Goal: Find specific page/section: Find specific page/section

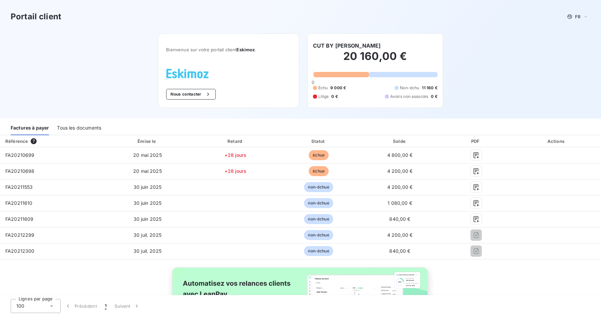
click at [87, 127] on div "Tous les documents" at bounding box center [79, 128] width 44 height 14
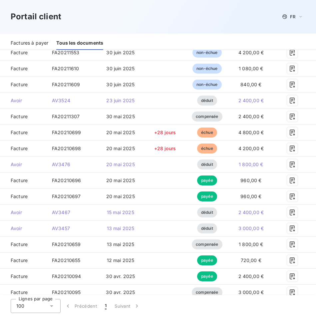
scroll to position [139, 0]
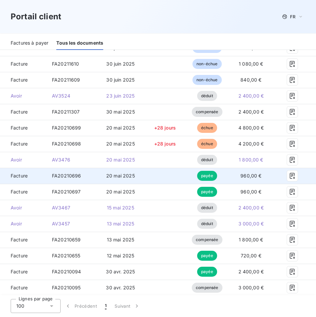
click at [186, 174] on td at bounding box center [165, 176] width 43 height 16
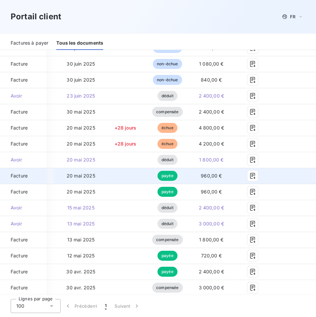
scroll to position [0, 74]
click at [253, 174] on icon "button" at bounding box center [252, 175] width 7 height 7
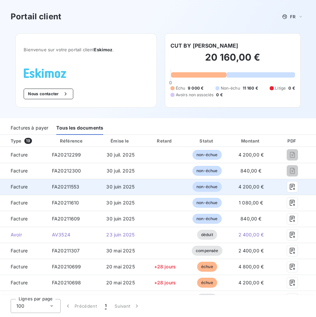
scroll to position [0, 0]
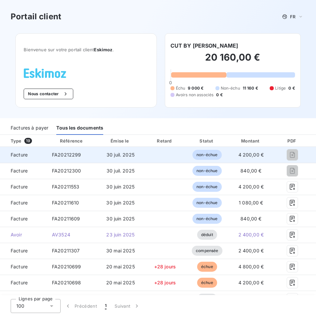
click at [70, 155] on span "FA20212299" at bounding box center [66, 155] width 29 height 6
click at [135, 156] on span "30 juil. 2025" at bounding box center [121, 155] width 28 height 6
click at [56, 153] on span "FA20212299" at bounding box center [66, 155] width 29 height 6
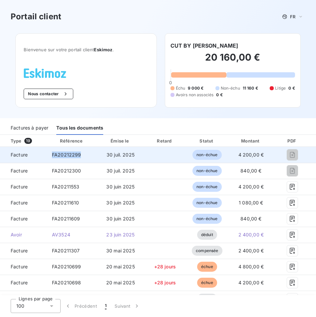
copy span "FA20212299"
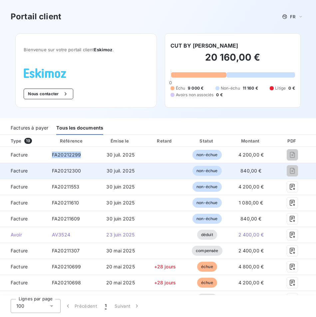
click at [59, 170] on span "FA20212300" at bounding box center [66, 171] width 29 height 6
copy span "FA20212300"
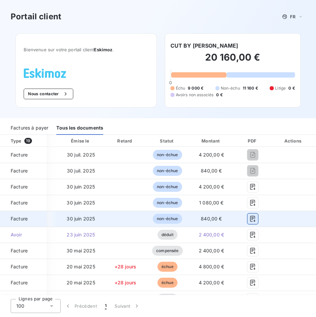
scroll to position [0, 78]
click at [253, 217] on icon "button" at bounding box center [252, 218] width 7 height 7
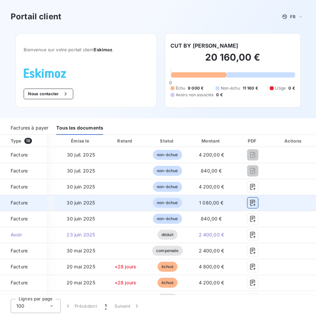
click at [252, 206] on icon "button" at bounding box center [252, 202] width 7 height 7
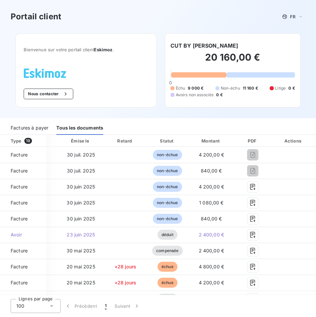
click at [166, 115] on div "Bienvenue sur votre portail client Eskimoz . Nous contacter CUT BY [PERSON_NAME…" at bounding box center [158, 75] width 306 height 85
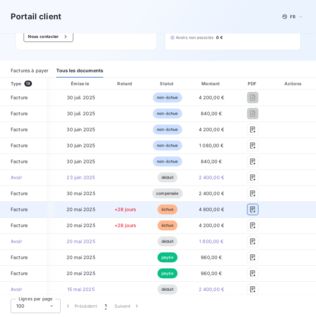
click at [253, 211] on icon "button" at bounding box center [252, 209] width 7 height 7
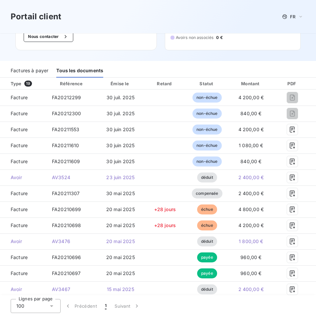
scroll to position [0, 0]
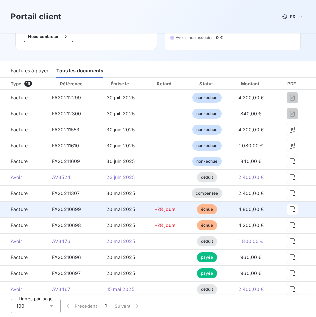
click at [72, 209] on span "FA20210699" at bounding box center [66, 209] width 29 height 6
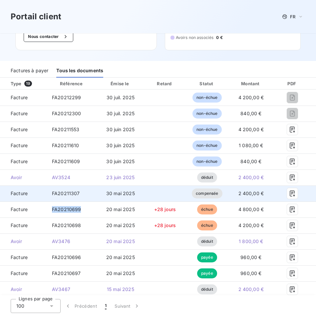
copy span "FA20210699"
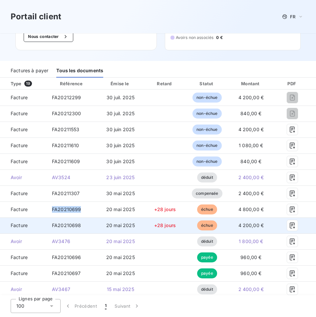
click at [76, 224] on span "FA20210698" at bounding box center [66, 225] width 29 height 6
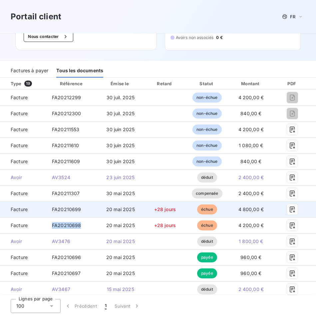
copy span "FA20210698"
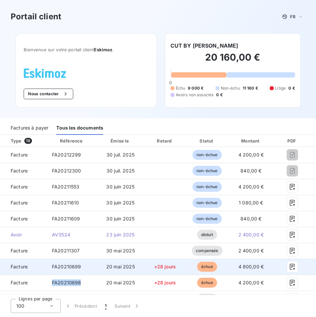
click at [74, 166] on td "FA20212300" at bounding box center [72, 171] width 51 height 16
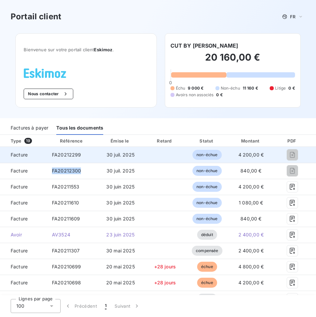
copy span "FA20212300"
click at [71, 151] on div "FA20212299" at bounding box center [66, 154] width 29 height 7
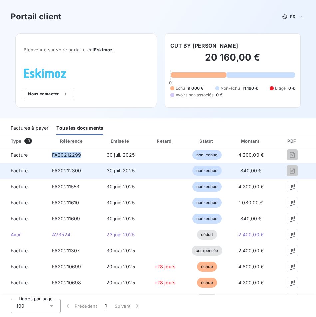
copy span "FA20212299"
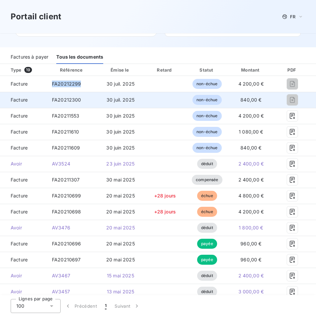
click at [69, 84] on span "FA20212299" at bounding box center [66, 84] width 29 height 6
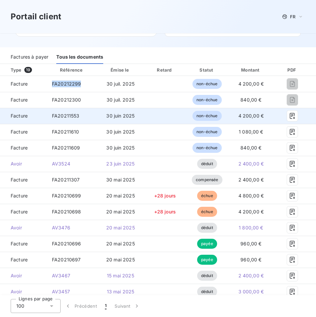
copy span "FA20212299"
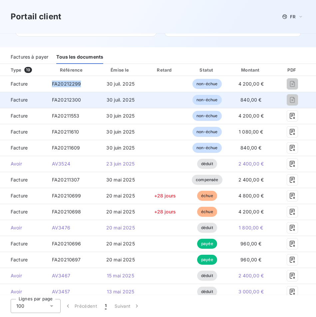
click at [64, 99] on span "FA20212300" at bounding box center [66, 100] width 29 height 6
copy span "FA20212300"
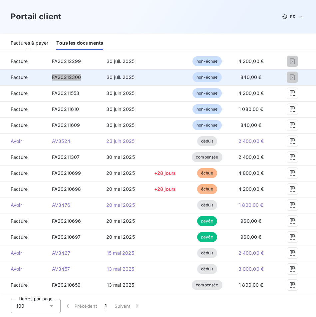
scroll to position [96, 0]
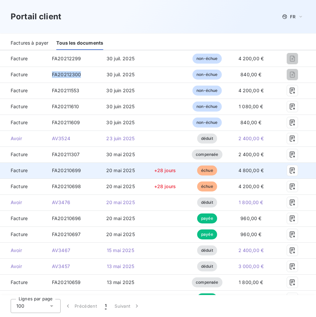
click at [67, 167] on span "FA20210699" at bounding box center [66, 170] width 29 height 6
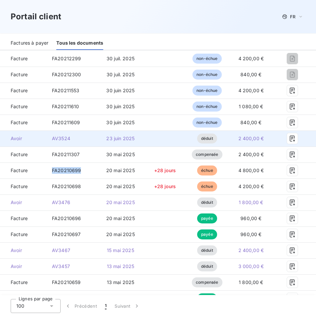
copy span "FA20210699"
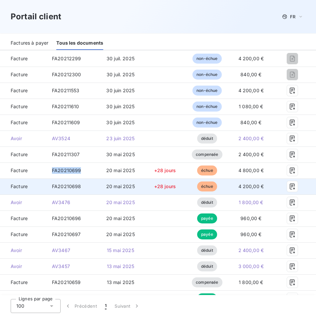
click at [66, 187] on span "FA20210698" at bounding box center [66, 186] width 29 height 6
copy span "FA20210698"
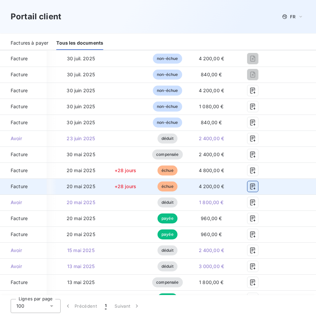
scroll to position [0, 78]
click at [252, 185] on icon "button" at bounding box center [252, 186] width 5 height 6
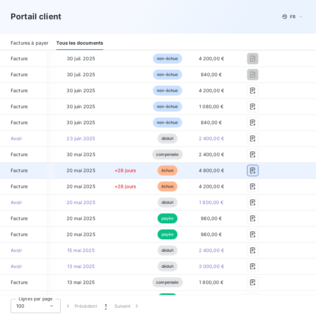
click at [254, 170] on icon "button" at bounding box center [252, 170] width 7 height 7
click at [257, 164] on td at bounding box center [252, 170] width 36 height 16
click at [253, 172] on icon "button" at bounding box center [252, 170] width 7 height 7
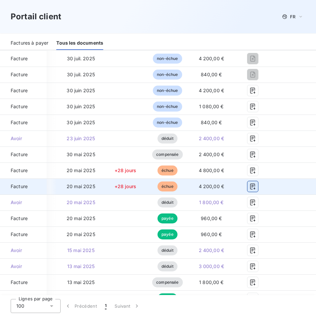
click at [256, 187] on icon "button" at bounding box center [252, 186] width 7 height 7
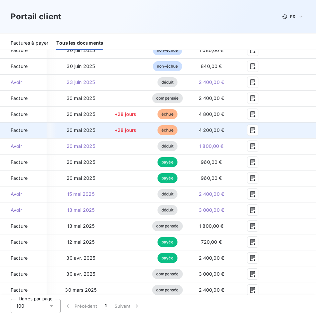
scroll to position [156, 0]
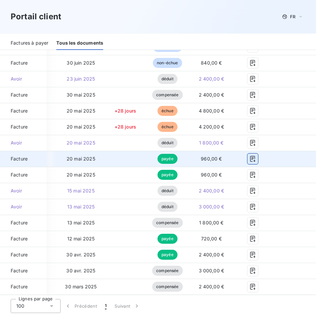
click at [254, 159] on icon "button" at bounding box center [252, 159] width 5 height 6
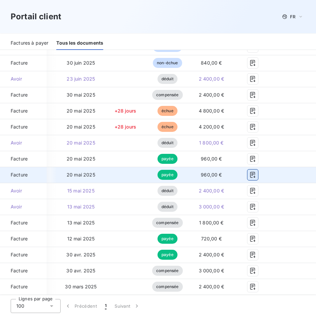
click at [255, 171] on button "button" at bounding box center [252, 174] width 11 height 11
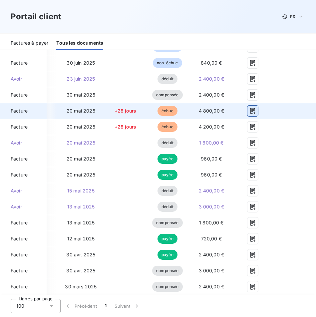
click at [250, 112] on icon "button" at bounding box center [252, 111] width 7 height 7
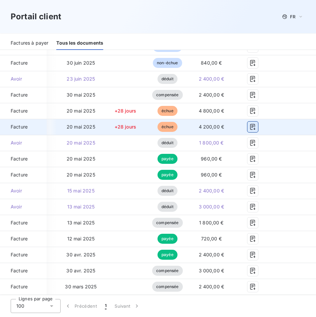
click at [251, 127] on icon "button" at bounding box center [252, 127] width 7 height 7
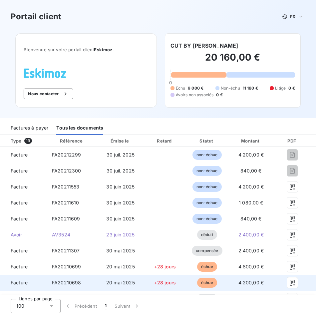
scroll to position [0, 0]
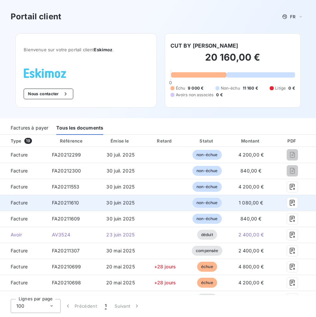
click at [97, 206] on td "FA20211610" at bounding box center [72, 203] width 51 height 16
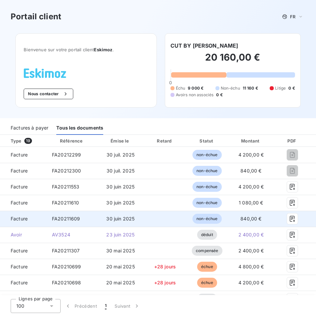
click at [89, 218] on td "FA20211609" at bounding box center [72, 219] width 51 height 16
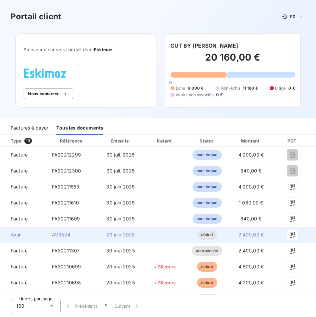
click at [228, 229] on td "déduit" at bounding box center [207, 235] width 42 height 16
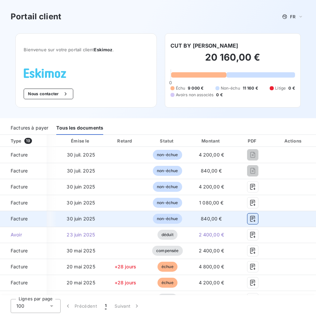
scroll to position [0, 78]
click at [253, 217] on icon "button" at bounding box center [252, 218] width 7 height 7
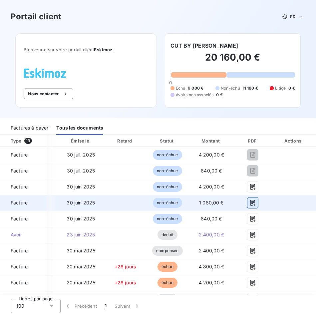
click at [253, 205] on icon "button" at bounding box center [252, 202] width 7 height 7
